Goal: Navigation & Orientation: Find specific page/section

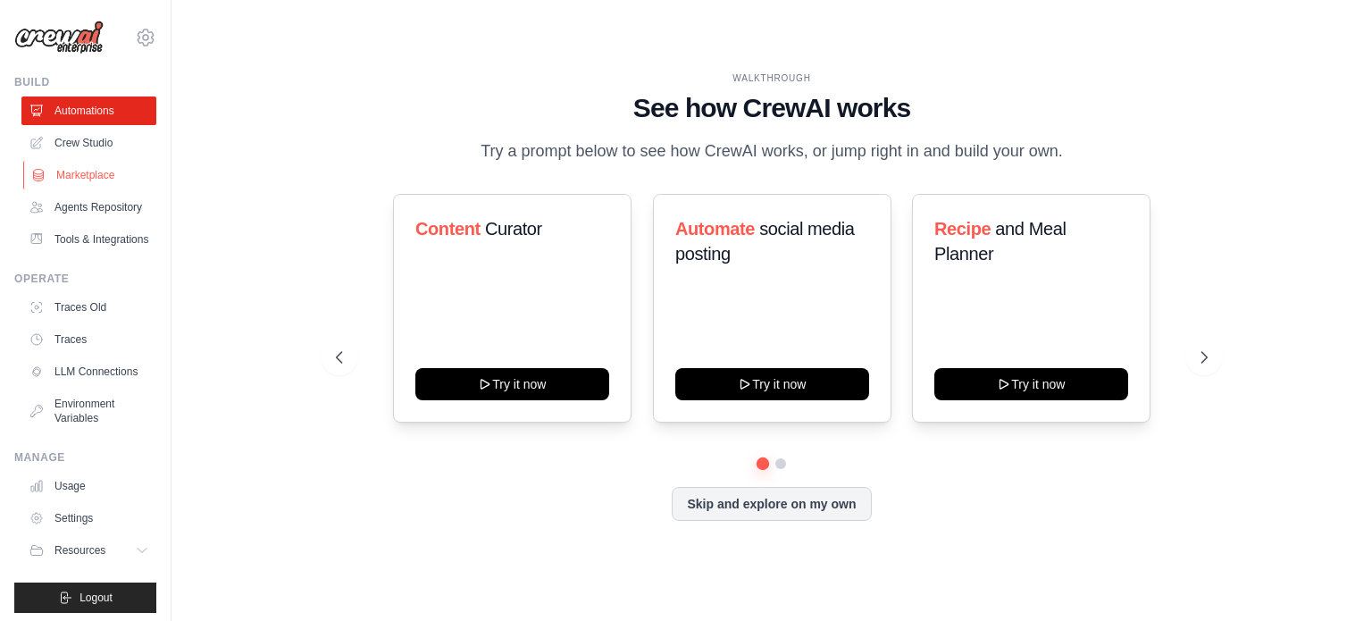
click at [75, 173] on link "Marketplace" at bounding box center [90, 175] width 135 height 29
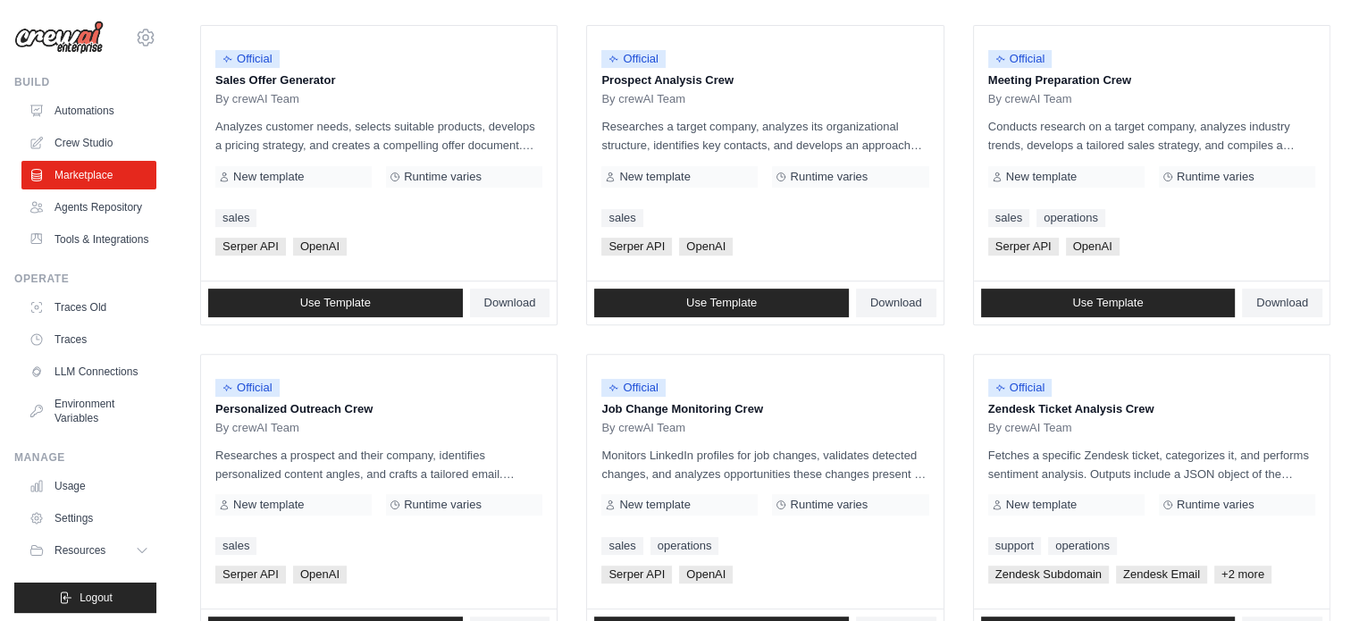
scroll to position [543, 0]
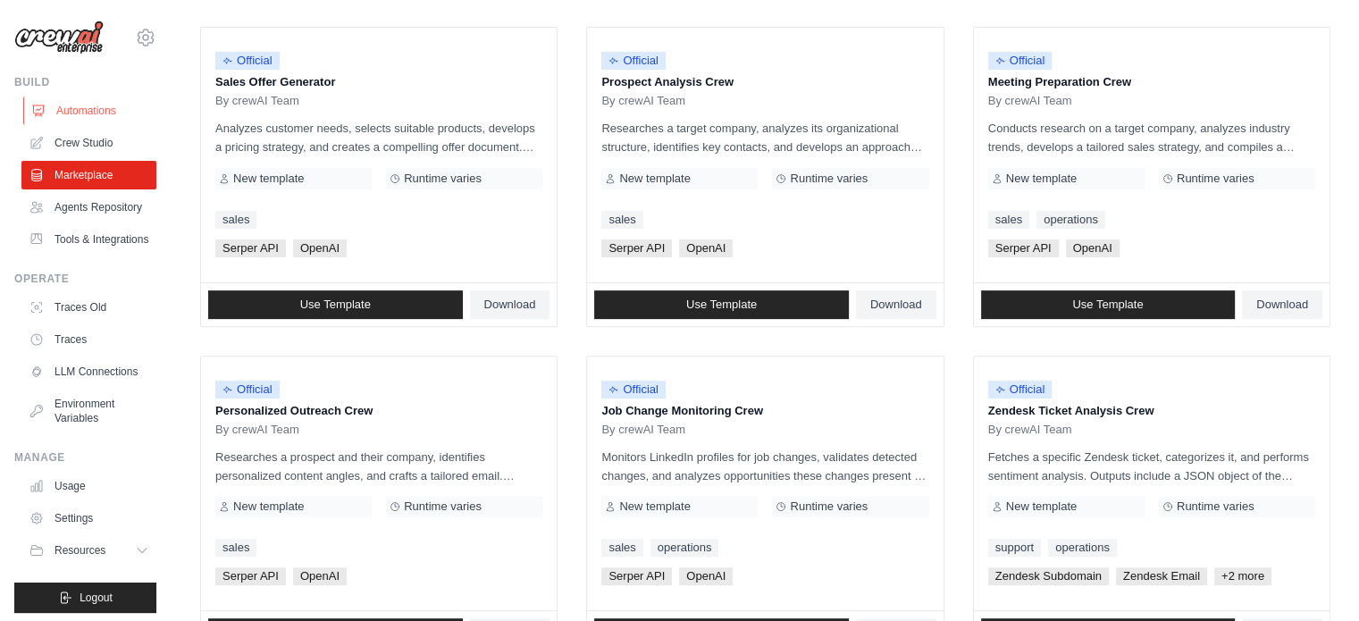
click at [83, 106] on link "Automations" at bounding box center [90, 110] width 135 height 29
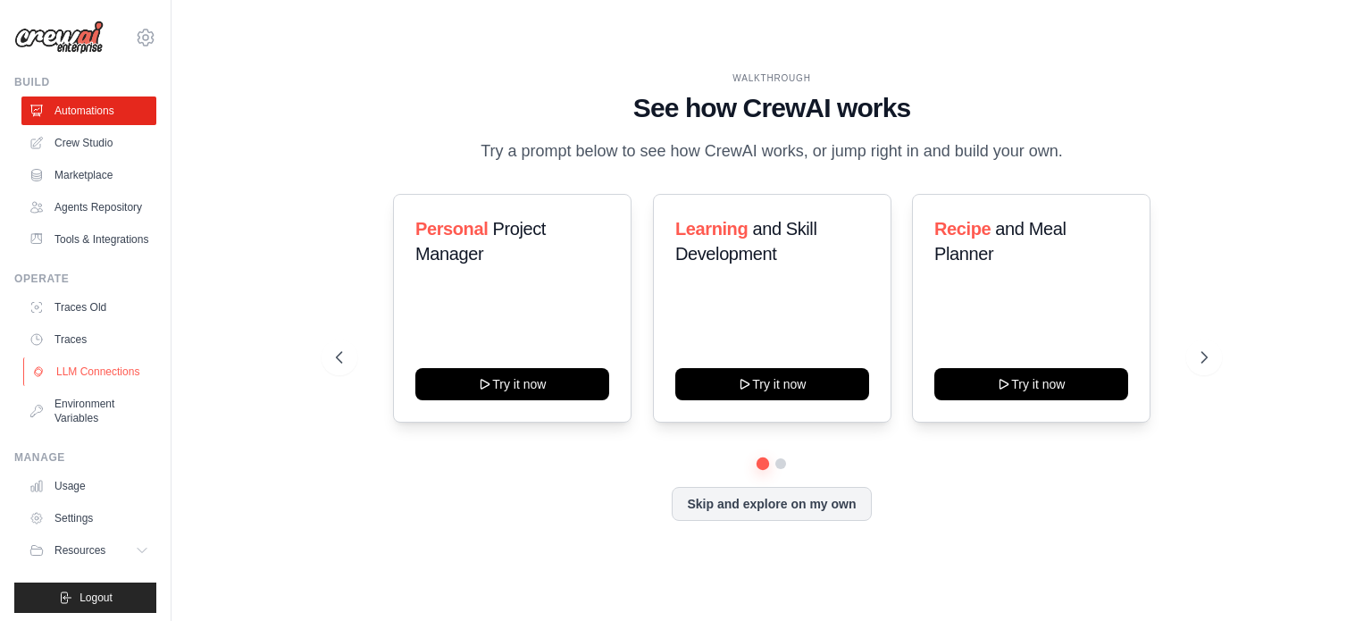
click at [80, 386] on link "LLM Connections" at bounding box center [90, 371] width 135 height 29
